Goal: Information Seeking & Learning: Learn about a topic

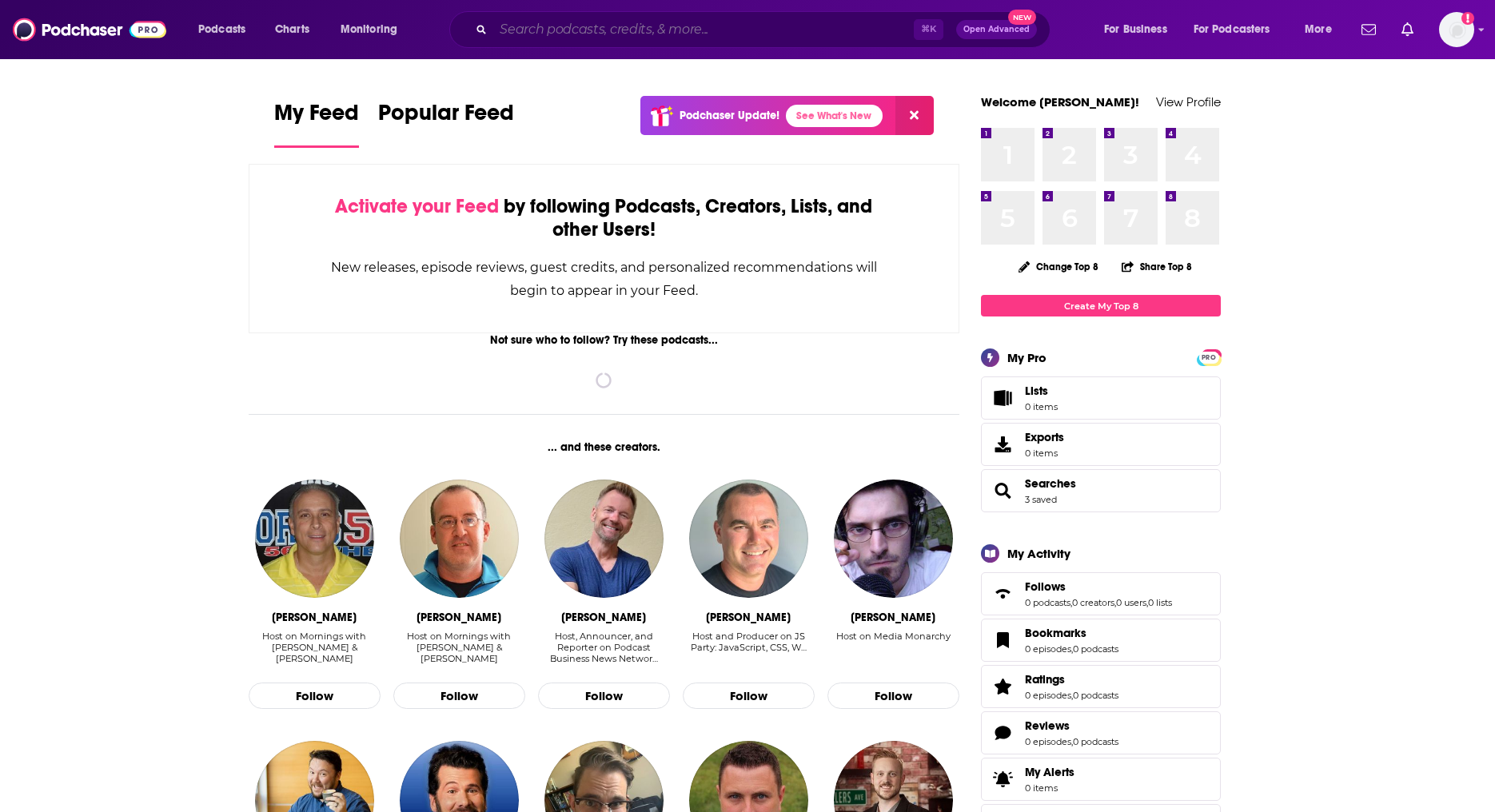
click at [723, 27] on input "Search podcasts, credits, & more..." at bounding box center [703, 30] width 421 height 26
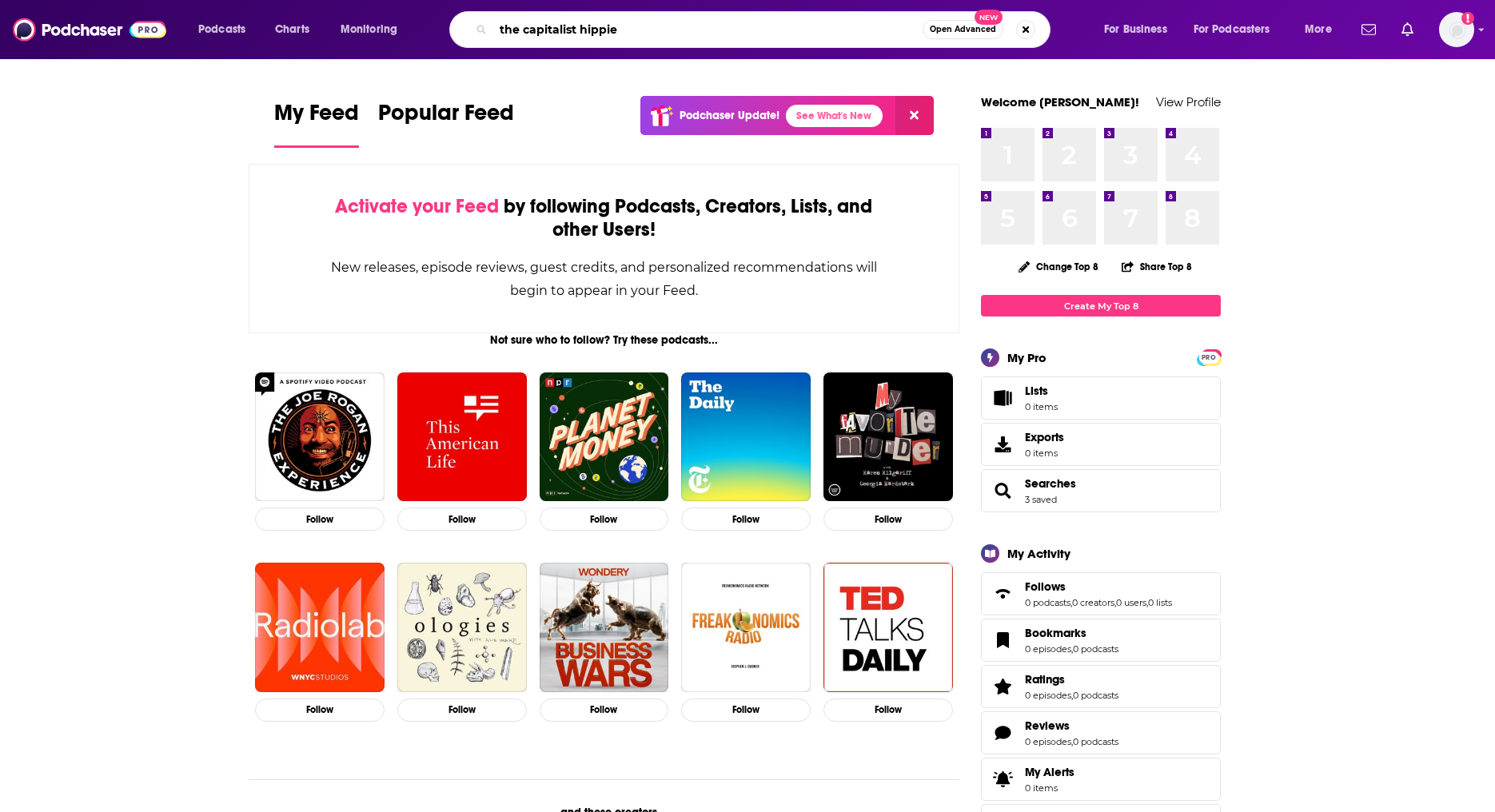
type input "the capitalist hippie"
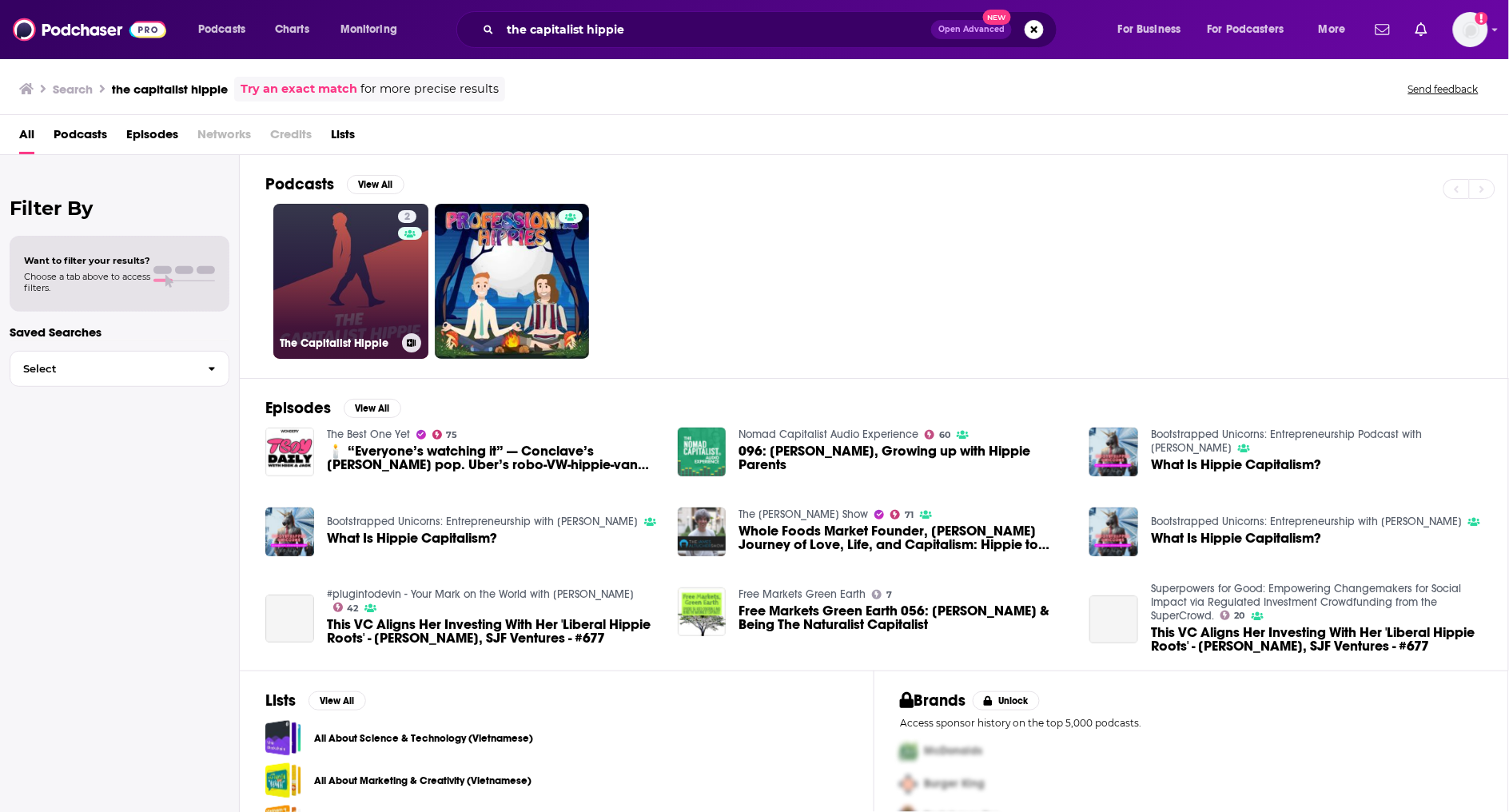
click at [348, 303] on link "2 The Capitalist Hippie" at bounding box center [351, 281] width 155 height 155
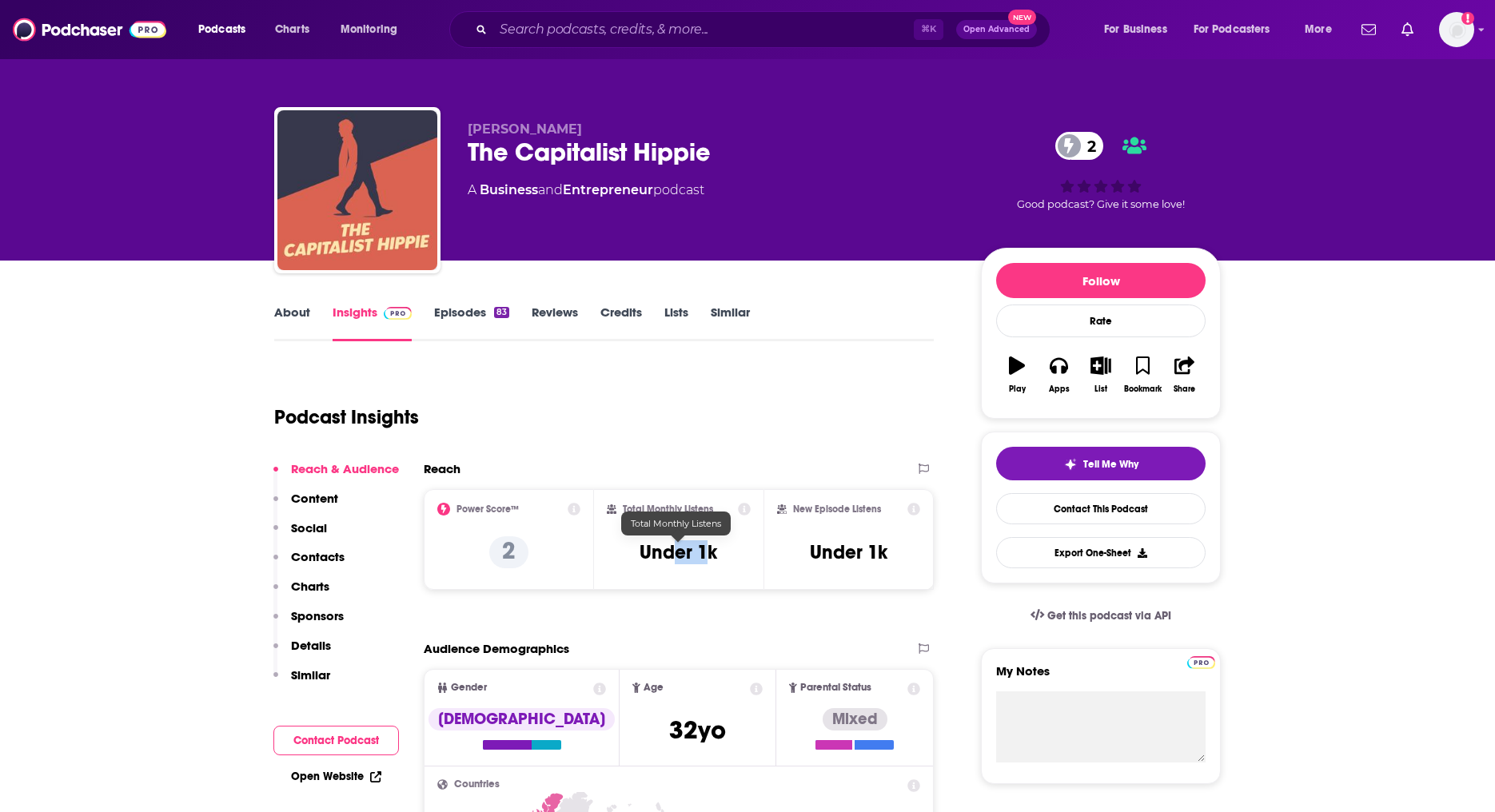
drag, startPoint x: 711, startPoint y: 558, endPoint x: 667, endPoint y: 554, distance: 44.2
click at [663, 557] on h3 "Under 1k" at bounding box center [678, 552] width 78 height 24
drag, startPoint x: 739, startPoint y: 561, endPoint x: 629, endPoint y: 552, distance: 110.4
click at [629, 552] on div "Total Monthly Listens Under 1k" at bounding box center [679, 540] width 145 height 74
copy h3 "Under 1k"
